Goal: Use online tool/utility: Utilize a website feature to perform a specific function

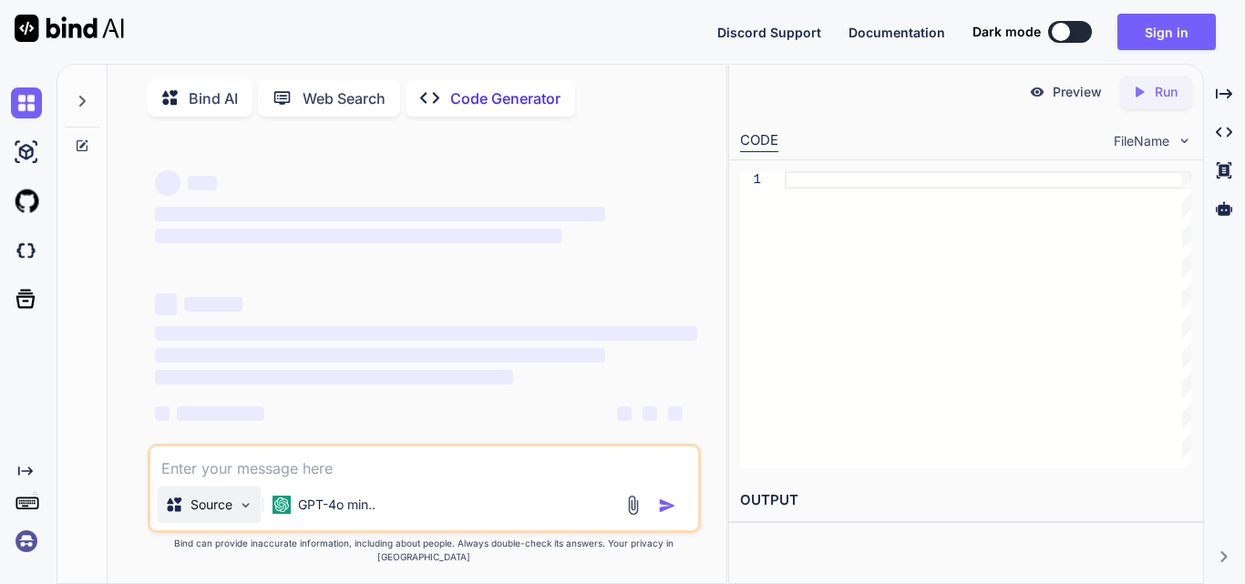
click at [231, 514] on p "Source" at bounding box center [211, 505] width 42 height 18
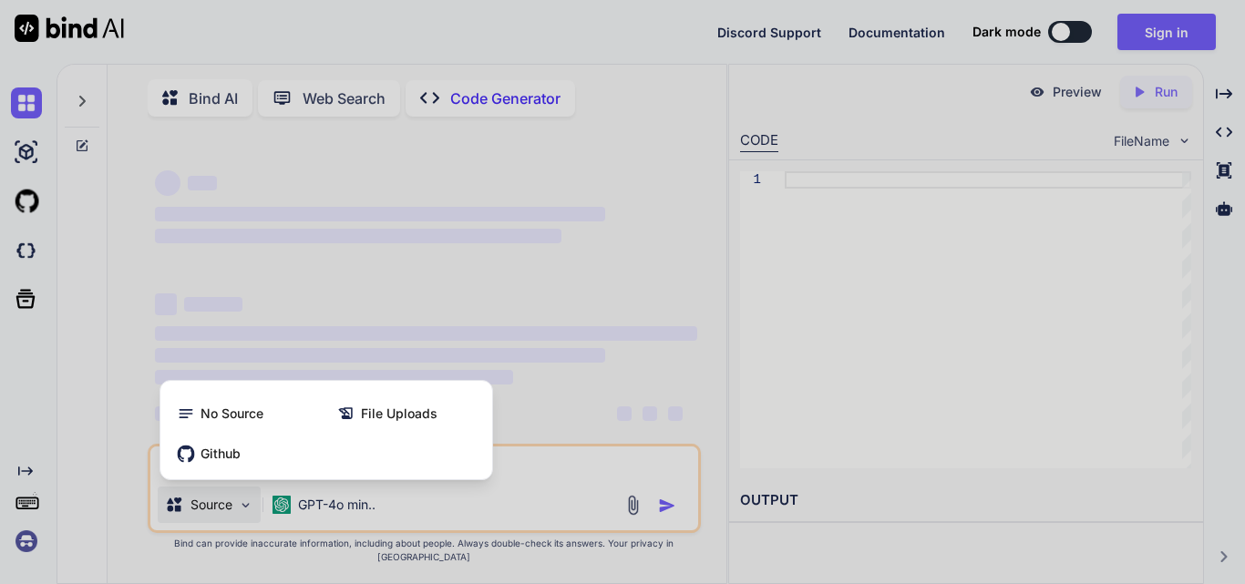
click at [392, 334] on div at bounding box center [622, 292] width 1245 height 584
type textarea "x"
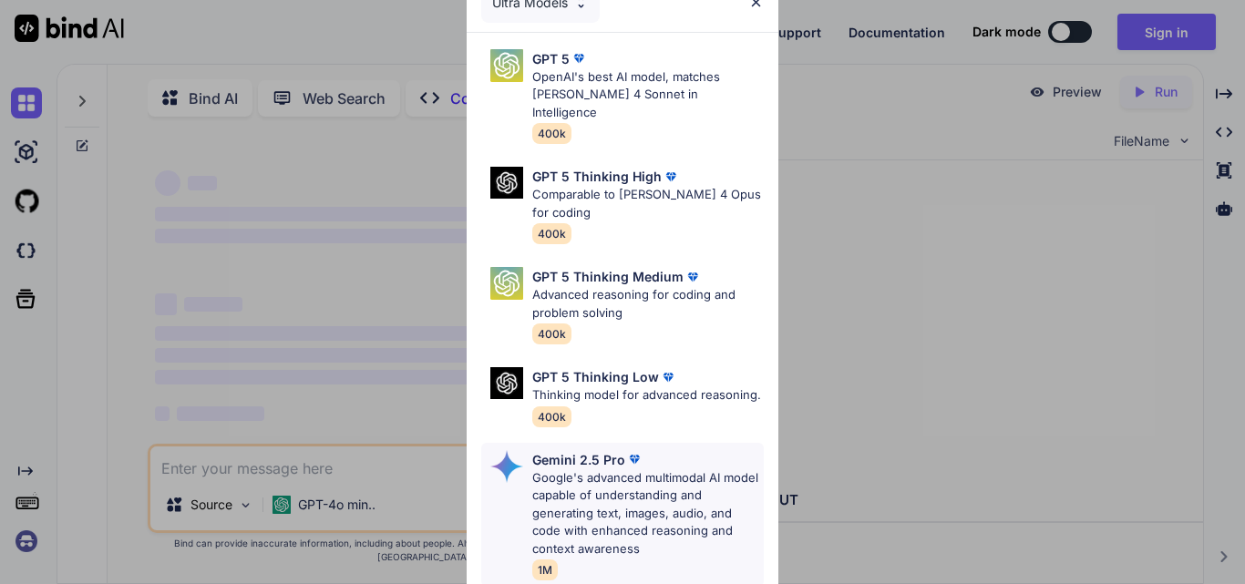
click at [591, 493] on p "Google's advanced multimodal AI model capable of understanding and generating t…" at bounding box center [647, 513] width 231 height 89
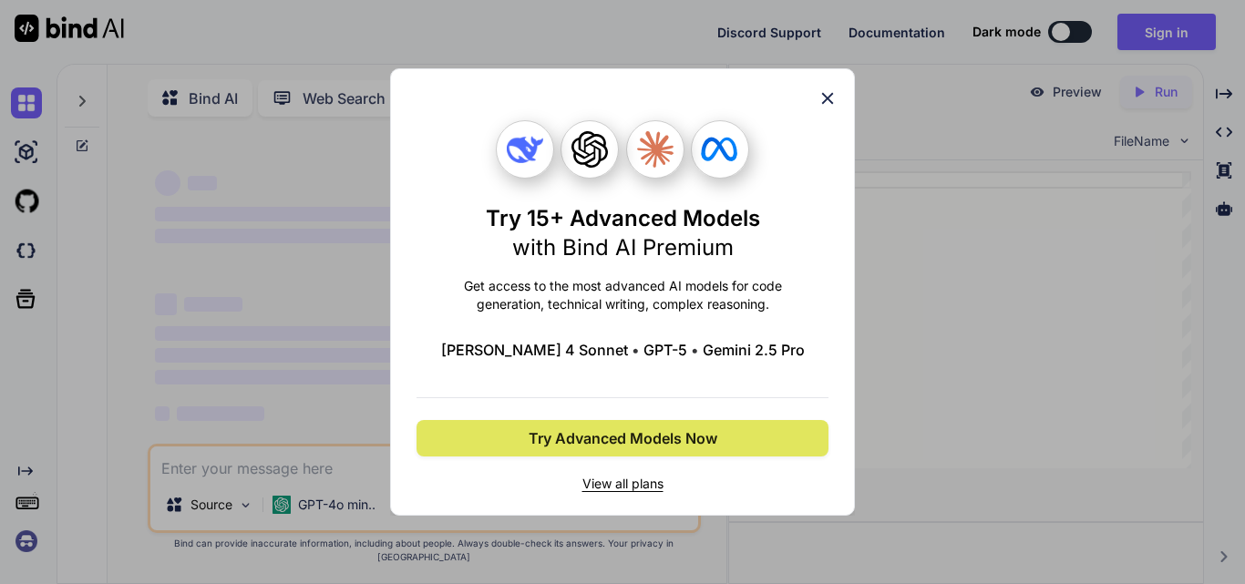
click at [597, 436] on span "Try Advanced Models Now" at bounding box center [623, 438] width 189 height 22
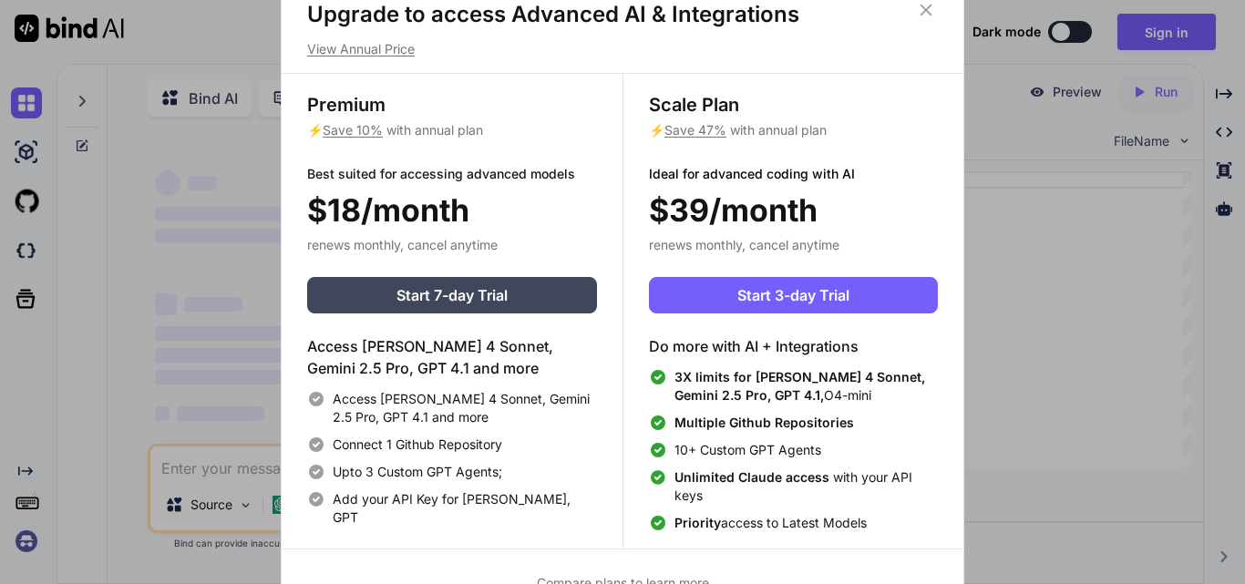
click at [926, 5] on icon at bounding box center [926, 10] width 20 height 20
click at [926, 5] on div "Discord Support Documentation Dark mode Sign in Created with Pixso." at bounding box center [622, 32] width 1245 height 64
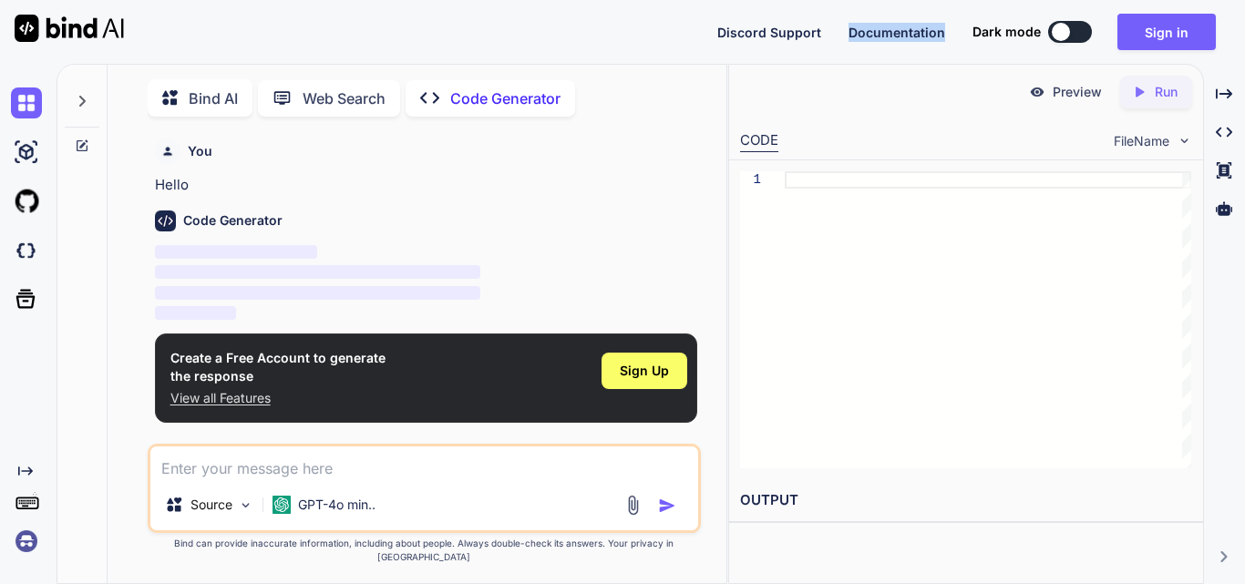
scroll to position [7, 0]
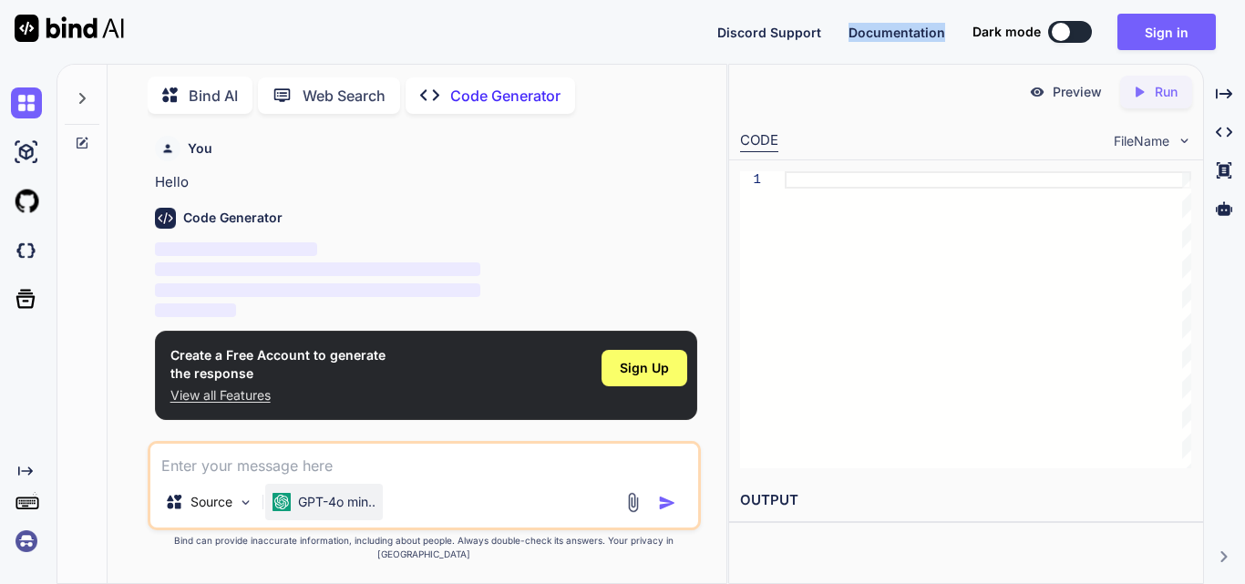
click at [291, 511] on img at bounding box center [281, 502] width 18 height 18
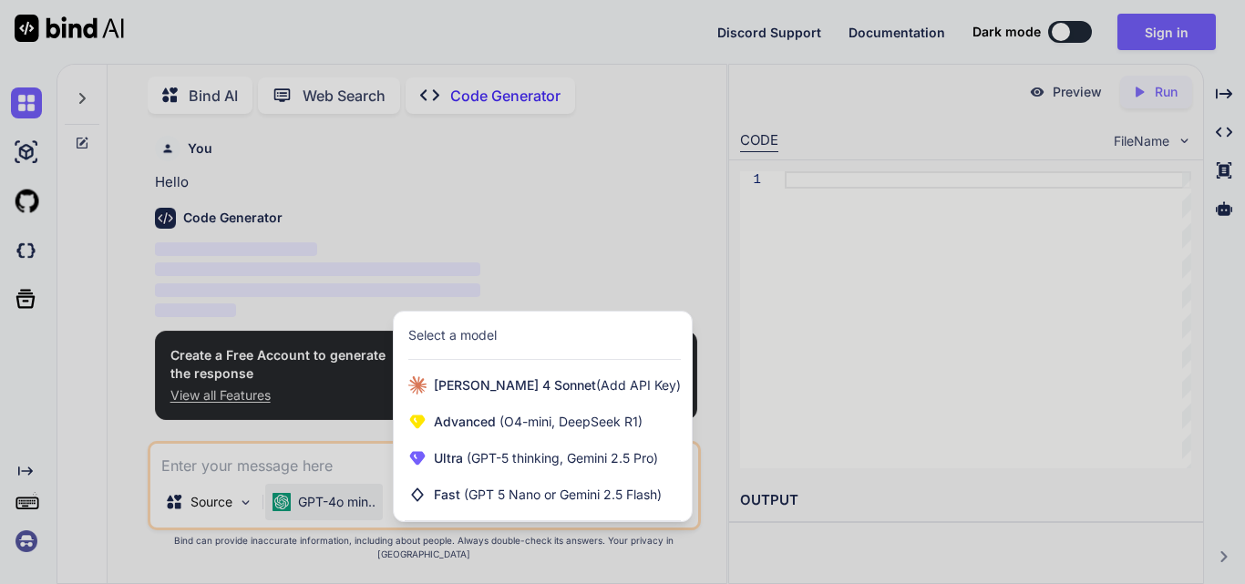
click at [548, 360] on div "Select a model" at bounding box center [543, 336] width 298 height 48
click at [532, 344] on div "Select a model" at bounding box center [544, 335] width 272 height 18
click at [509, 245] on div at bounding box center [622, 292] width 1245 height 584
type textarea "x"
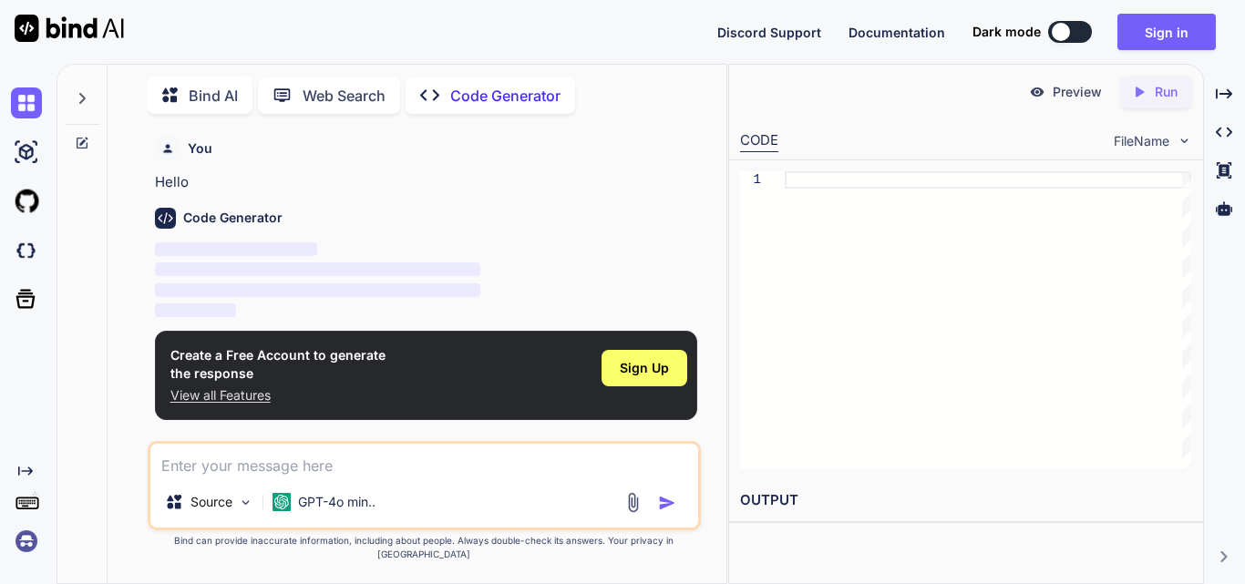
click at [457, 222] on div "Code Generator" at bounding box center [426, 218] width 542 height 21
